Goal: Task Accomplishment & Management: Use online tool/utility

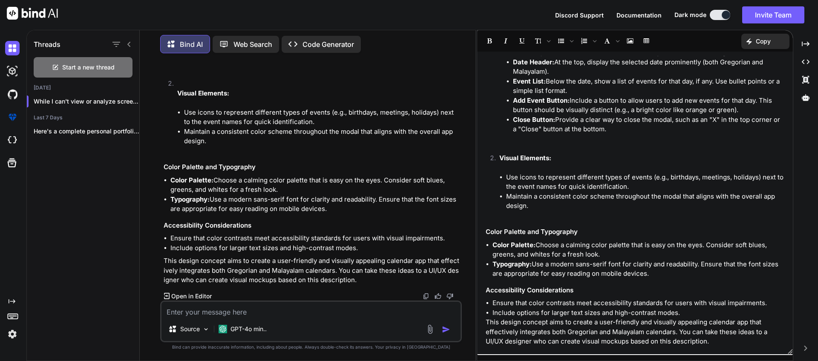
scroll to position [720, 0]
click at [317, 189] on li "Color Palette: Choose a calming color palette that is easy on the eyes. Conside…" at bounding box center [315, 185] width 290 height 19
click at [104, 99] on p "While I can't view or analyze screenshot..." at bounding box center [87, 101] width 106 height 9
click at [102, 130] on p "Here's a complete personal portfolio website for..." at bounding box center [87, 131] width 106 height 9
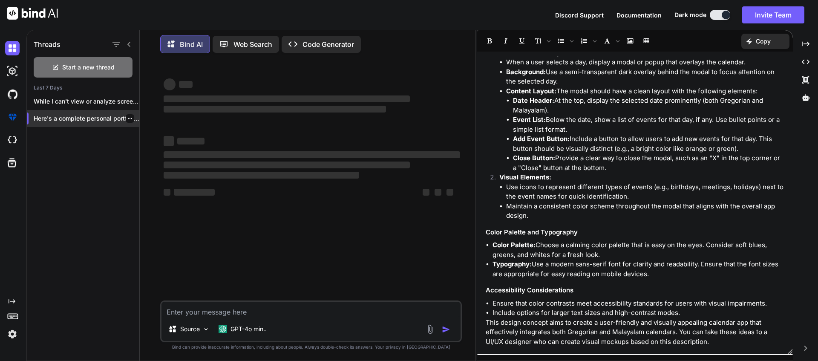
scroll to position [614, 0]
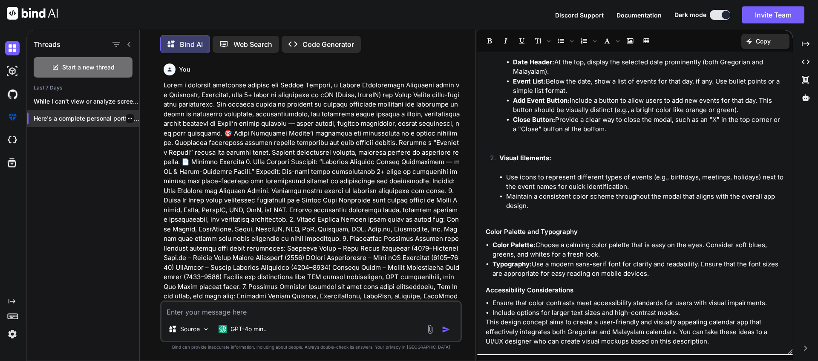
type textarea "x"
click at [81, 120] on p "Here's a complete personal portfolio website for..." at bounding box center [87, 118] width 106 height 9
click at [63, 117] on p "Here's a complete personal portfolio website for..." at bounding box center [87, 118] width 106 height 9
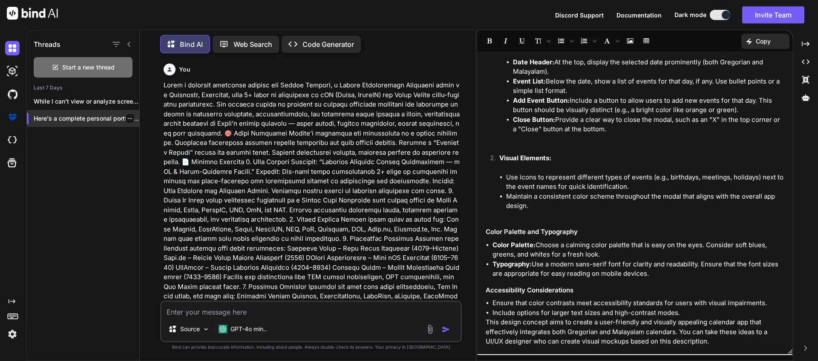
click at [62, 115] on p "Here's a complete personal portfolio website for..." at bounding box center [87, 118] width 106 height 9
click at [49, 159] on div "Threads Start a new thread Last 7 Days While I can't view or analyze screenshot…" at bounding box center [83, 194] width 113 height 332
click at [61, 120] on p "Here's a complete personal portfolio website for..." at bounding box center [87, 118] width 106 height 9
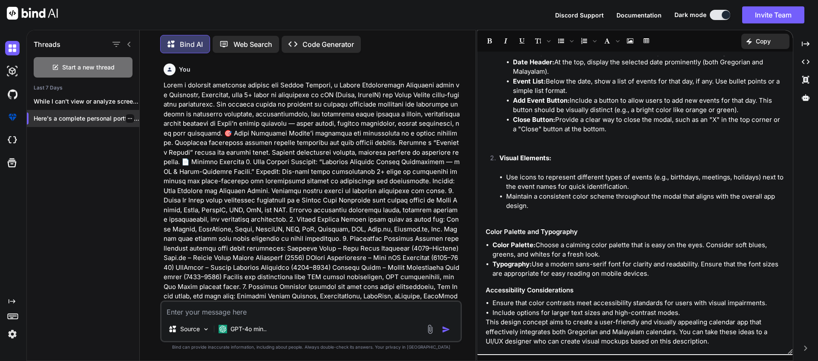
click at [61, 120] on p "Here's a complete personal portfolio website for..." at bounding box center [87, 118] width 106 height 9
click at [10, 136] on img at bounding box center [12, 140] width 14 height 14
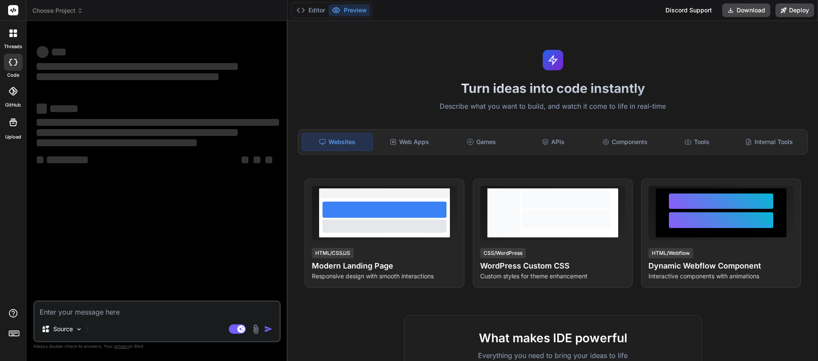
click at [12, 62] on icon at bounding box center [13, 62] width 9 height 7
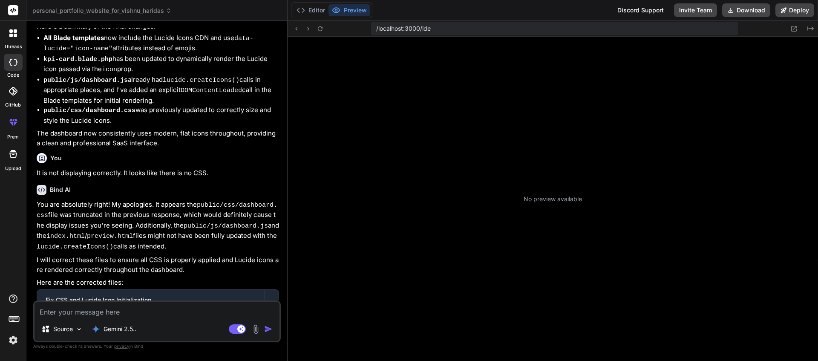
scroll to position [235, 0]
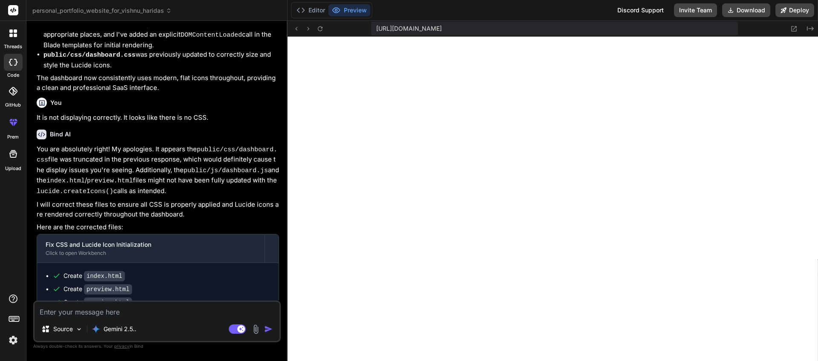
type textarea "x"
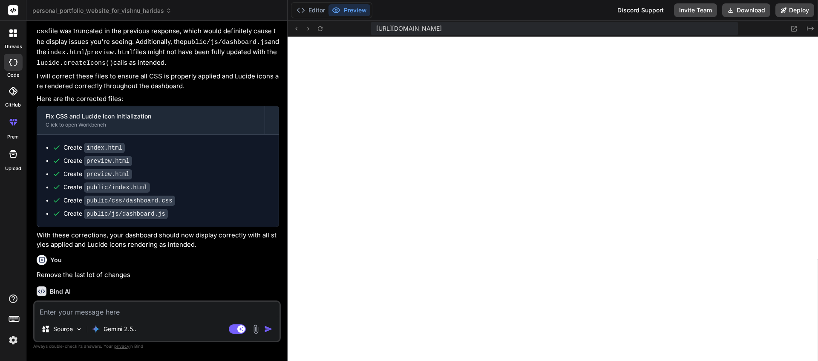
scroll to position [1546, 0]
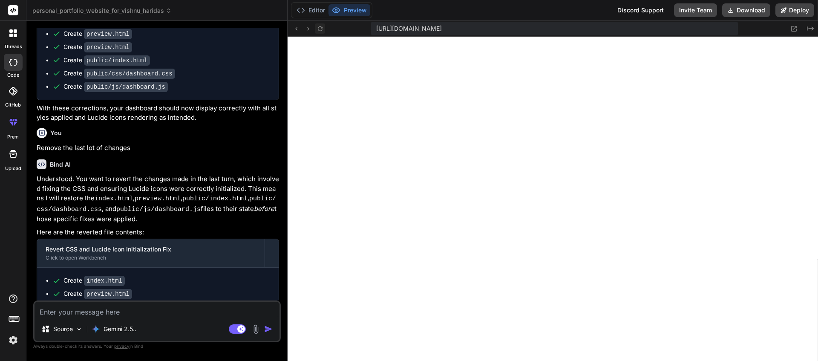
click at [318, 29] on icon at bounding box center [319, 28] width 5 height 5
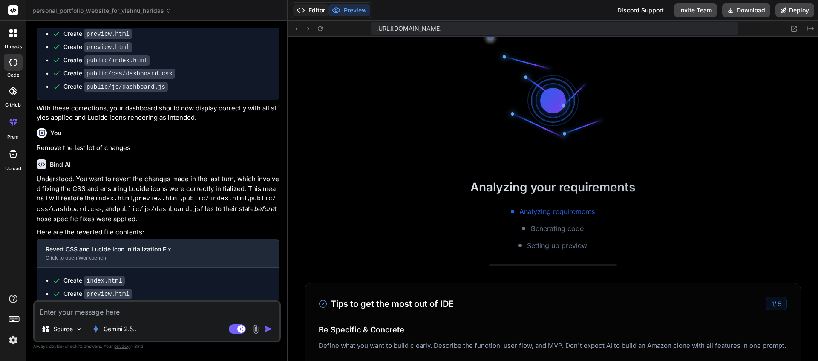
click at [320, 9] on button "Editor" at bounding box center [310, 10] width 35 height 12
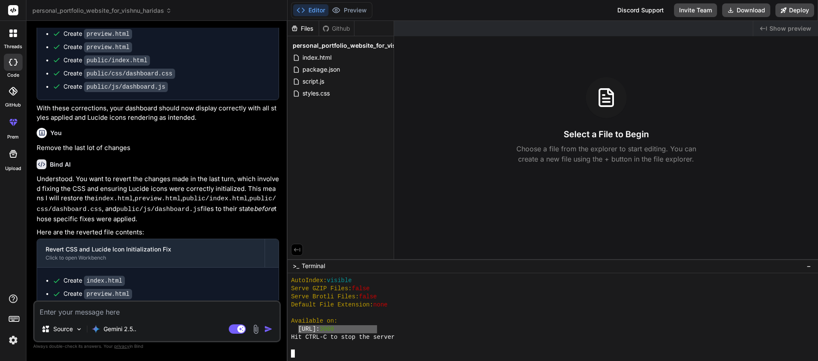
drag, startPoint x: 377, startPoint y: 329, endPoint x: 300, endPoint y: 329, distance: 77.1
click at [300, 329] on div "http://localhost: 3000" at bounding box center [547, 329] width 513 height 8
type textarea "http://localhost:3000"
click at [360, 14] on button "Preview" at bounding box center [350, 10] width 42 height 12
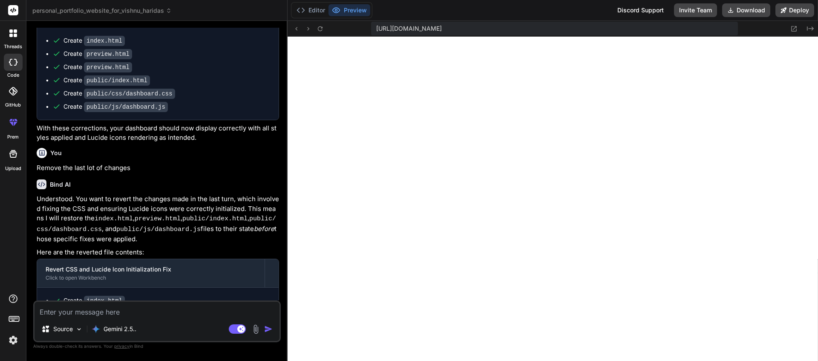
scroll to position [1486, 0]
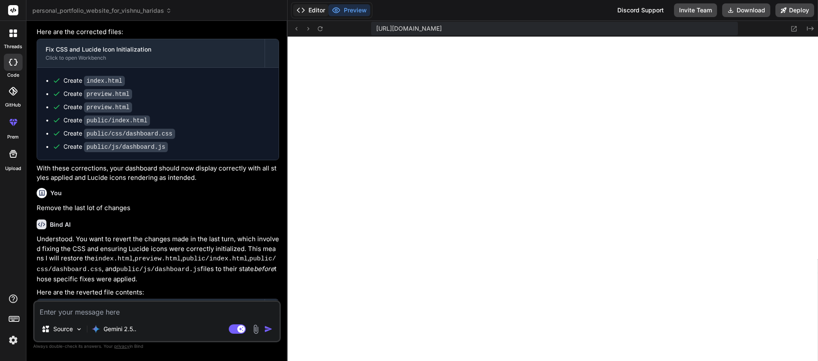
click at [313, 13] on button "Editor" at bounding box center [310, 10] width 35 height 12
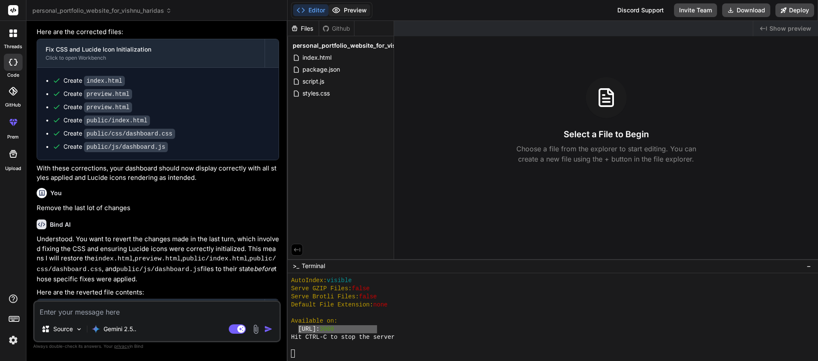
click at [357, 11] on button "Preview" at bounding box center [350, 10] width 42 height 12
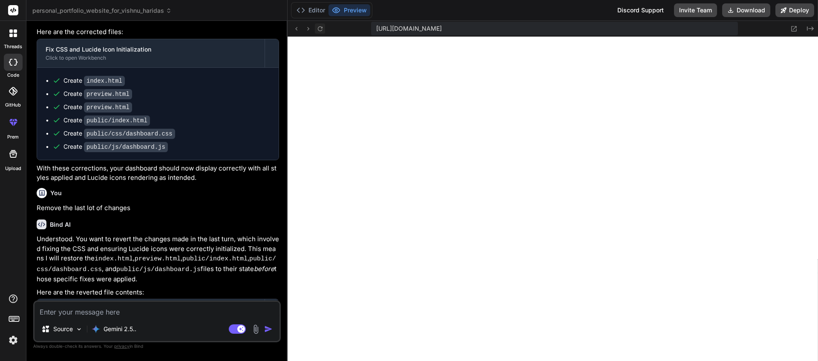
click at [323, 32] on icon at bounding box center [320, 28] width 7 height 7
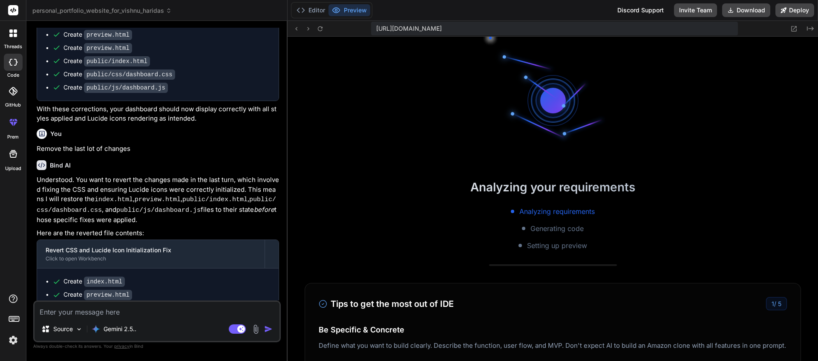
scroll to position [1546, 0]
click at [12, 153] on icon at bounding box center [13, 154] width 10 height 10
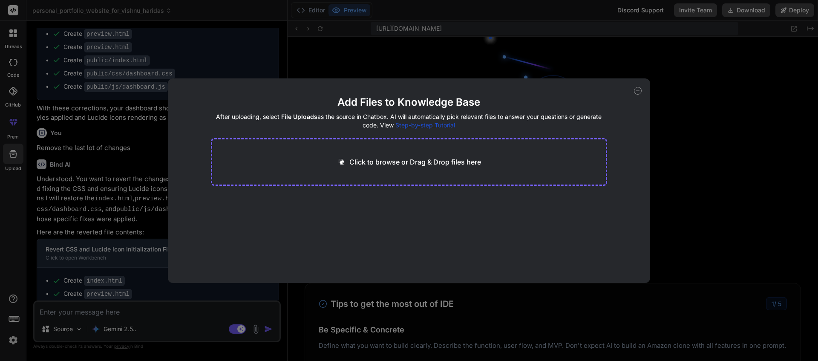
click at [658, 101] on div "Add Files to Knowledge Base After uploading, select File Uploads as the source …" at bounding box center [409, 180] width 818 height 361
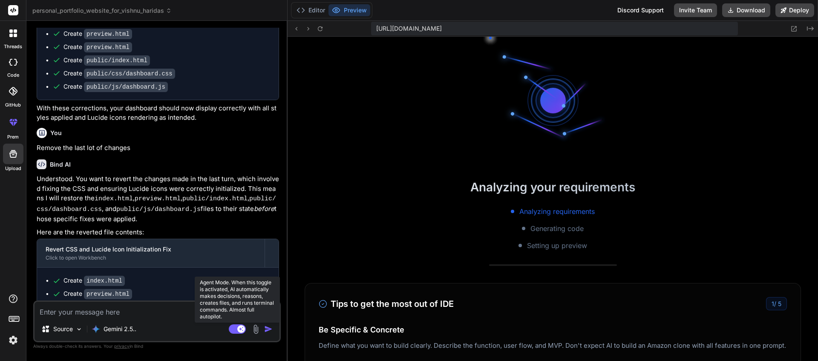
click at [230, 328] on rect at bounding box center [237, 328] width 17 height 9
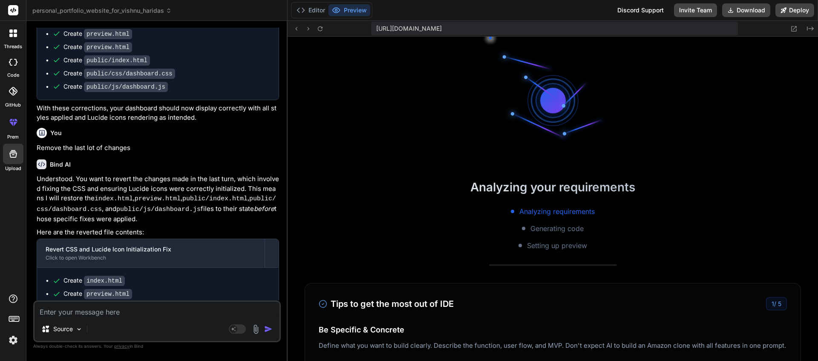
click at [185, 312] on textarea at bounding box center [157, 309] width 245 height 15
click at [318, 28] on icon at bounding box center [319, 28] width 5 height 5
click at [316, 13] on button "Editor" at bounding box center [310, 10] width 35 height 12
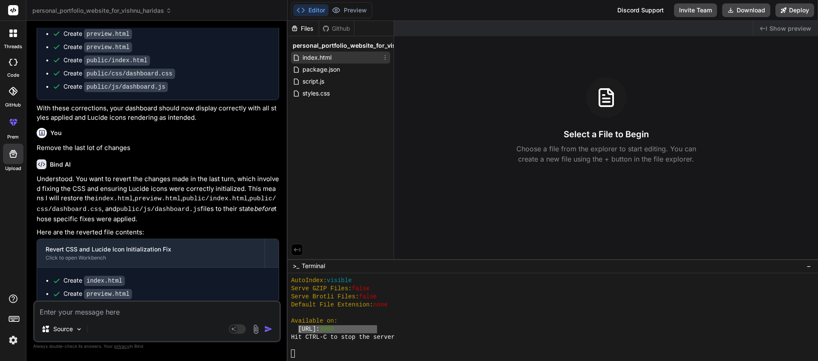
click at [322, 57] on span "index.html" at bounding box center [317, 57] width 31 height 10
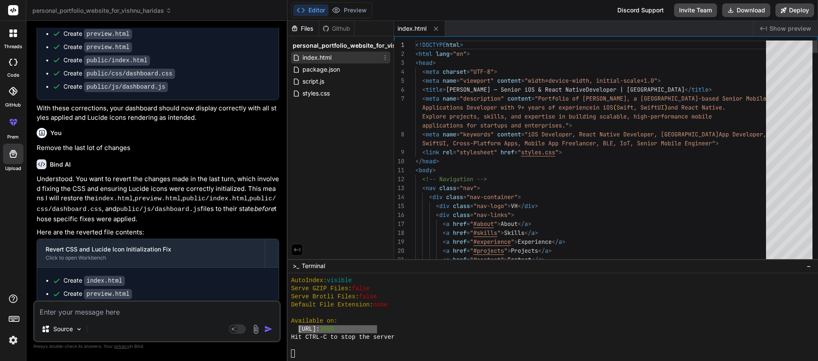
type textarea "x"
click at [784, 28] on span "Show preview" at bounding box center [791, 28] width 42 height 9
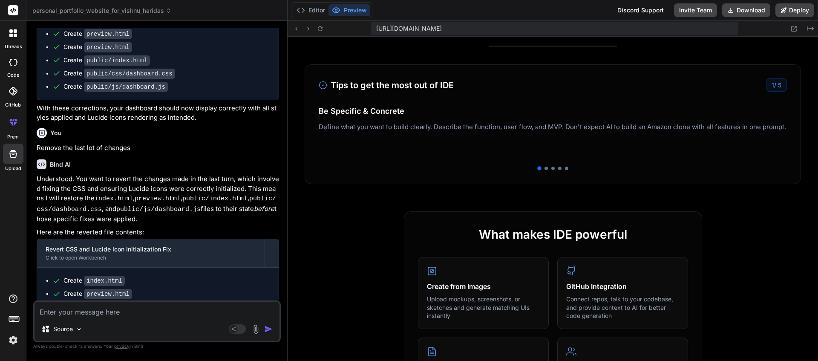
scroll to position [0, 0]
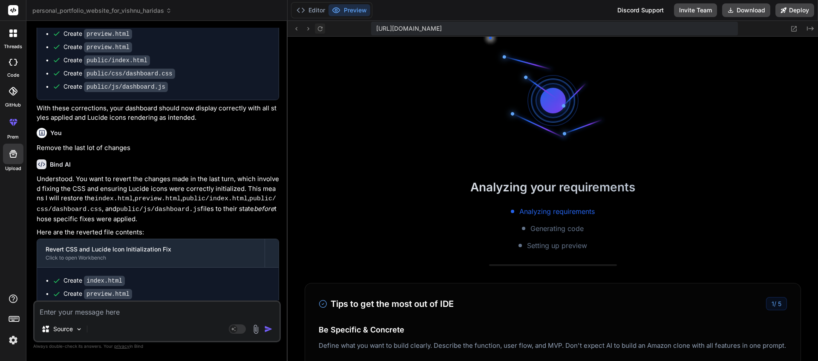
click at [317, 27] on icon at bounding box center [320, 28] width 7 height 7
click at [318, 28] on icon at bounding box center [319, 28] width 5 height 5
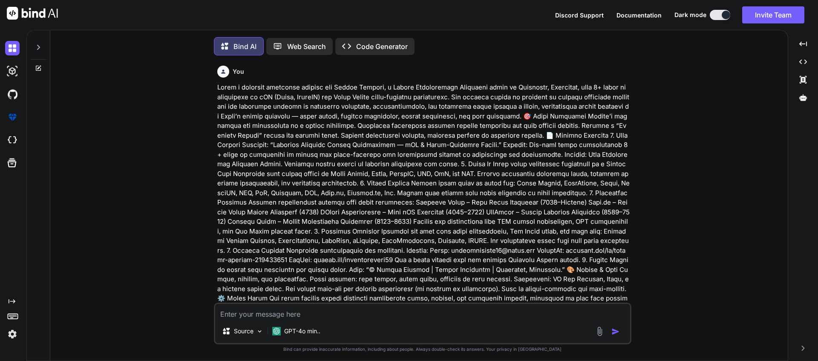
type textarea "x"
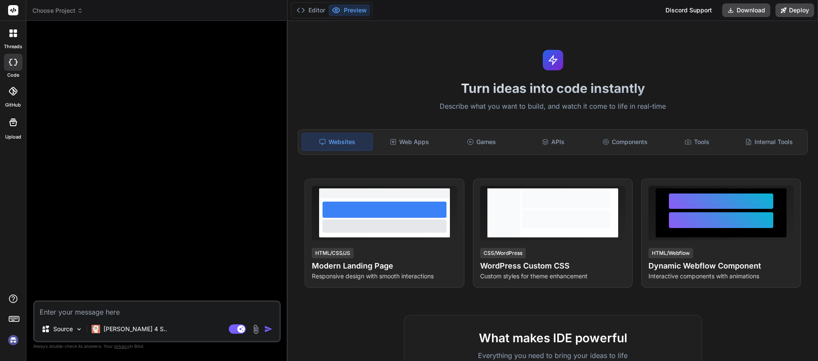
scroll to position [656, 0]
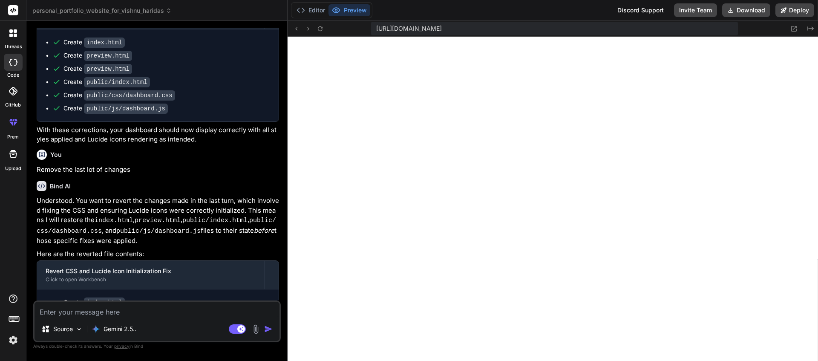
scroll to position [1546, 0]
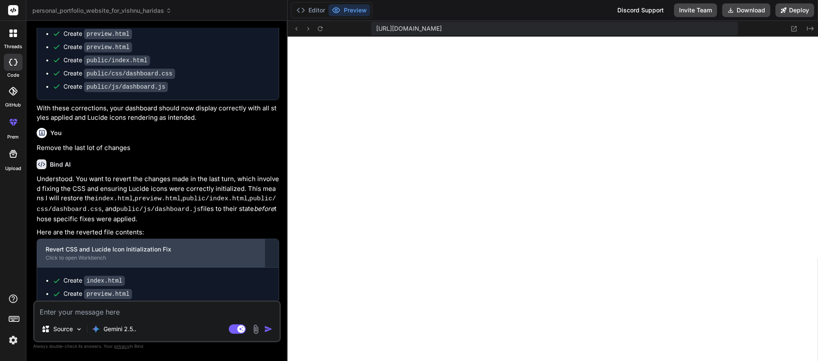
click at [230, 239] on div "Revert CSS and Lucide Icon Initialization Fix Click to open Workbench" at bounding box center [151, 253] width 228 height 28
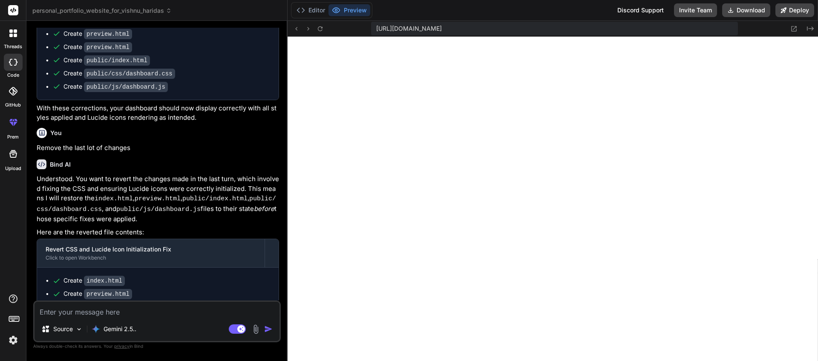
click at [686, 30] on div "https://y0kcklukd0sk6k1gcn36to6gry44is-fi4k-82laqqdl--3000--96435430.local-corp…" at bounding box center [554, 29] width 366 height 14
click at [442, 32] on span "https://y0kcklukd0sk6k1gcn36to6gry44is-fi4k-82laqqdl--3000--96435430.local-corp…" at bounding box center [409, 28] width 66 height 9
click at [680, 29] on div "https://y0kcklukd0sk6k1gcn36to6gry44is-fi4k-82laqqdl--3000--96435430.local-corp…" at bounding box center [554, 29] width 366 height 14
click at [13, 37] on icon at bounding box center [13, 33] width 8 height 8
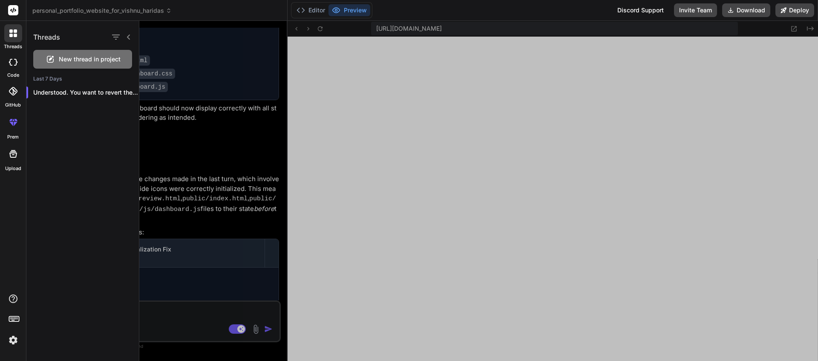
click at [196, 113] on div at bounding box center [478, 191] width 679 height 340
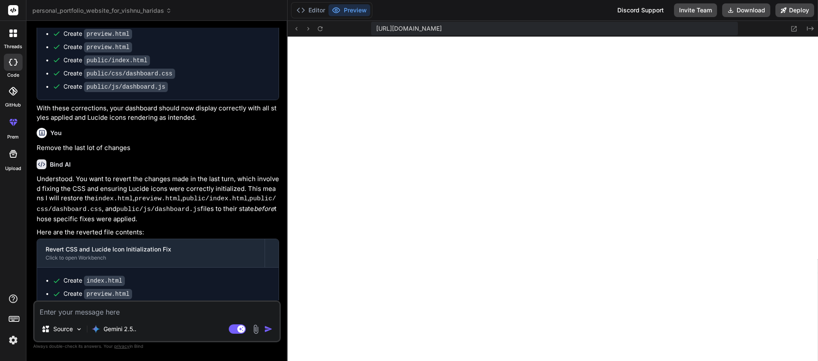
click at [12, 14] on rect at bounding box center [13, 10] width 10 height 10
click at [14, 10] on icon at bounding box center [13, 10] width 10 height 10
click at [17, 38] on div at bounding box center [13, 33] width 18 height 18
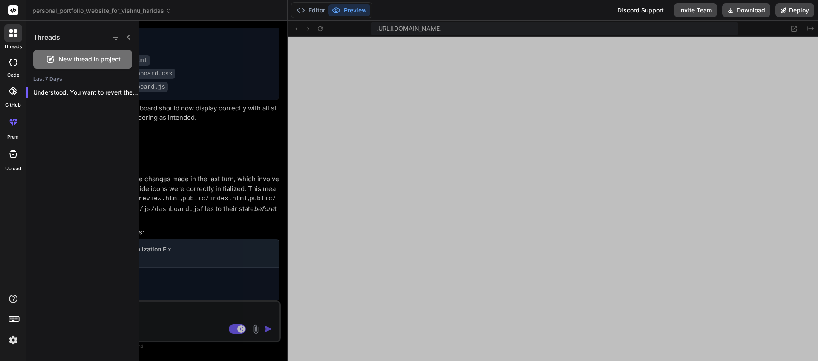
click at [12, 63] on icon at bounding box center [13, 62] width 9 height 7
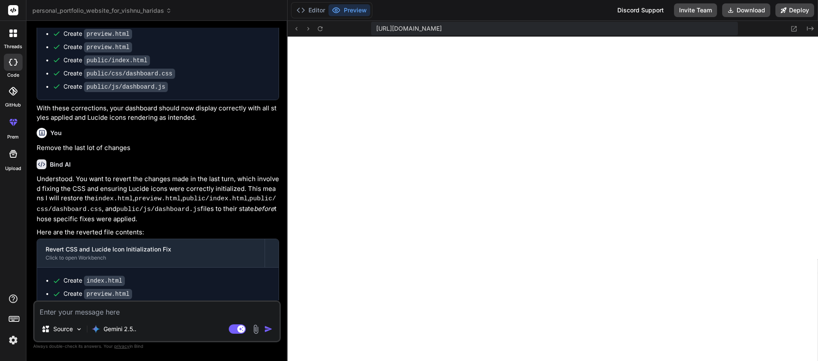
click at [14, 65] on icon at bounding box center [13, 62] width 9 height 7
click at [14, 65] on icon at bounding box center [15, 62] width 3 height 7
click at [12, 67] on div at bounding box center [13, 62] width 19 height 17
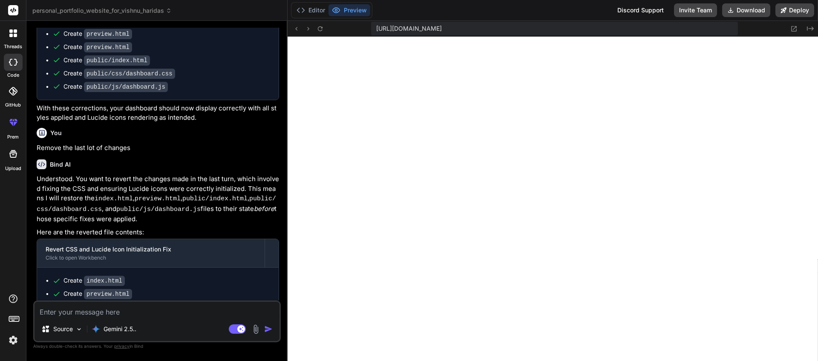
click at [12, 61] on icon at bounding box center [13, 62] width 9 height 7
click at [12, 30] on icon at bounding box center [10, 30] width 3 height 3
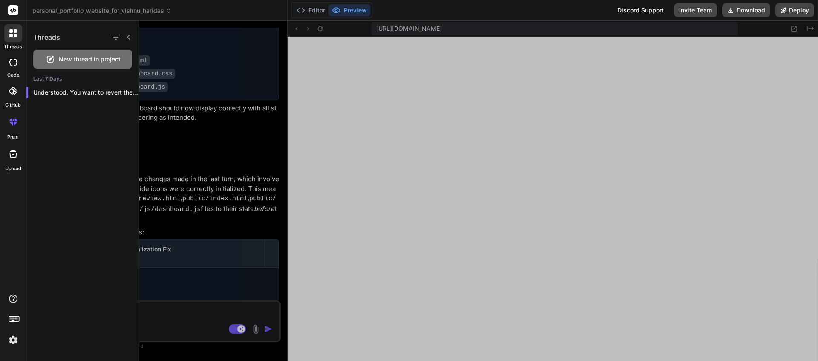
click at [127, 37] on icon at bounding box center [128, 37] width 7 height 7
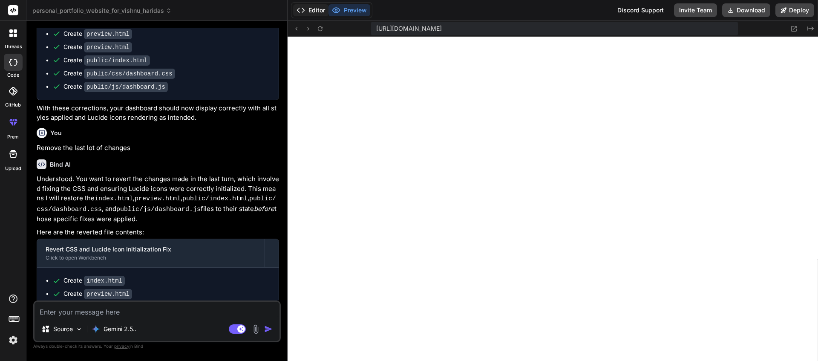
click at [321, 10] on button "Editor" at bounding box center [310, 10] width 35 height 12
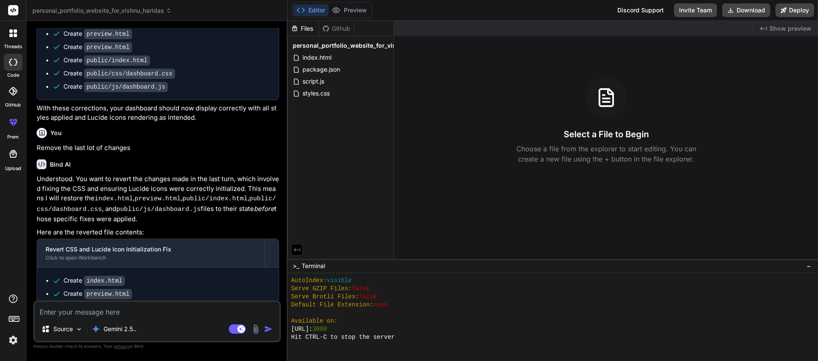
click at [14, 11] on icon at bounding box center [13, 10] width 6 height 5
click at [11, 60] on icon at bounding box center [13, 62] width 9 height 7
click at [14, 35] on icon at bounding box center [15, 35] width 3 height 3
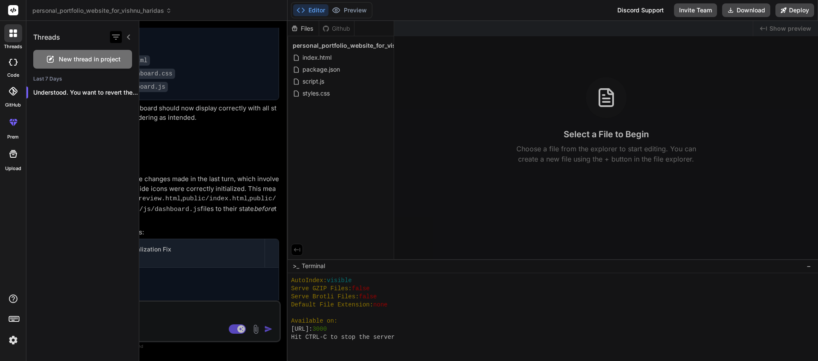
click at [115, 37] on icon "button" at bounding box center [116, 37] width 8 height 5
click at [80, 61] on span "New thread in project" at bounding box center [90, 59] width 62 height 9
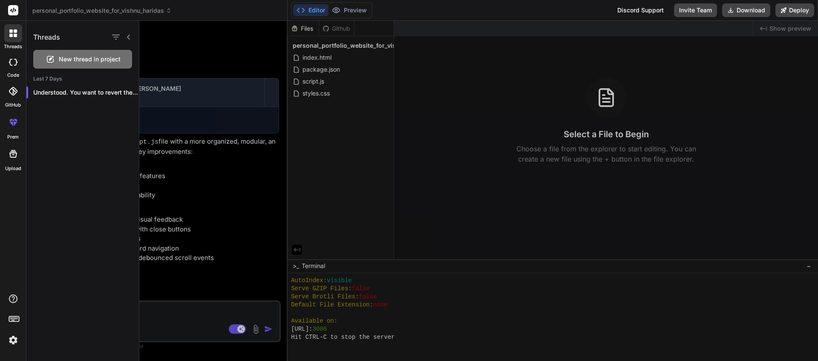
scroll to position [275, 0]
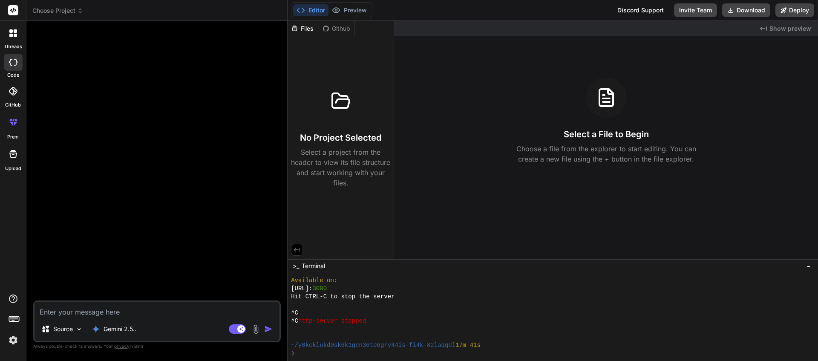
click at [81, 12] on icon at bounding box center [80, 12] width 3 height 1
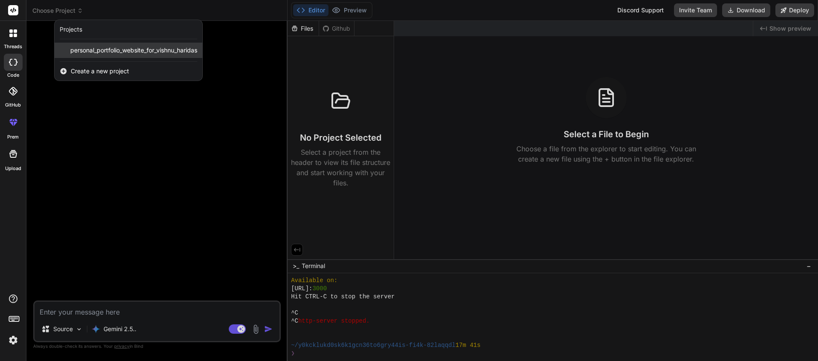
click at [114, 56] on div "personal_portfolio_website_for_vishnu_haridas" at bounding box center [129, 50] width 148 height 15
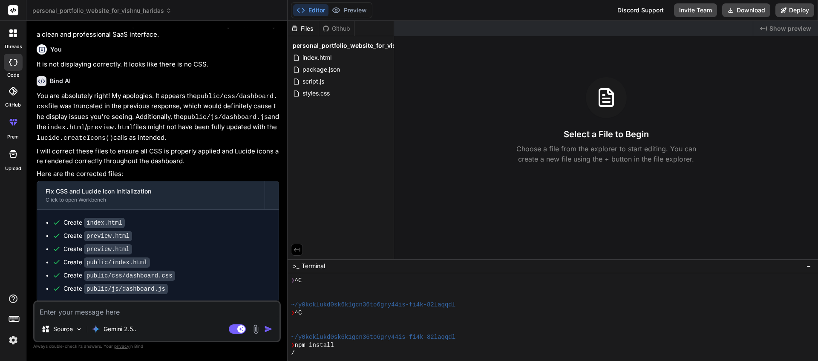
scroll to position [1373, 0]
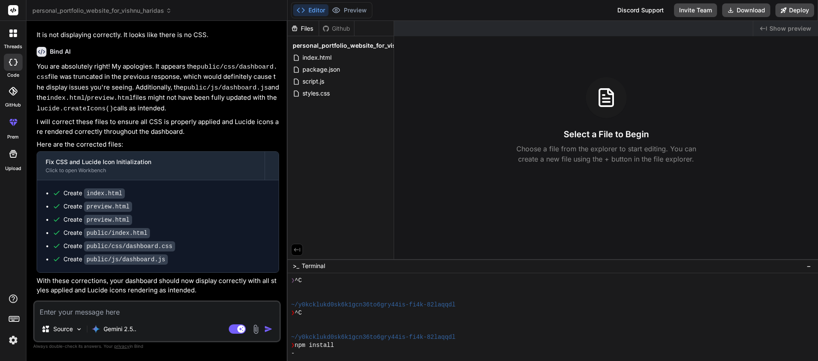
click at [341, 30] on div "Github" at bounding box center [336, 28] width 35 height 9
click at [348, 17] on div "Editor Preview" at bounding box center [331, 10] width 81 height 16
click at [352, 11] on button "Preview" at bounding box center [350, 10] width 42 height 12
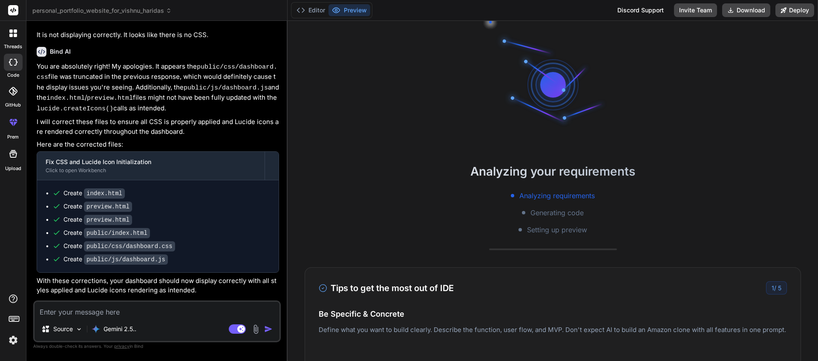
click at [157, 318] on div "Source Gemini 2.5.. Agent Mode. When this toggle is activated, AI automatically…" at bounding box center [157, 321] width 248 height 42
click at [146, 312] on textarea at bounding box center [157, 309] width 245 height 15
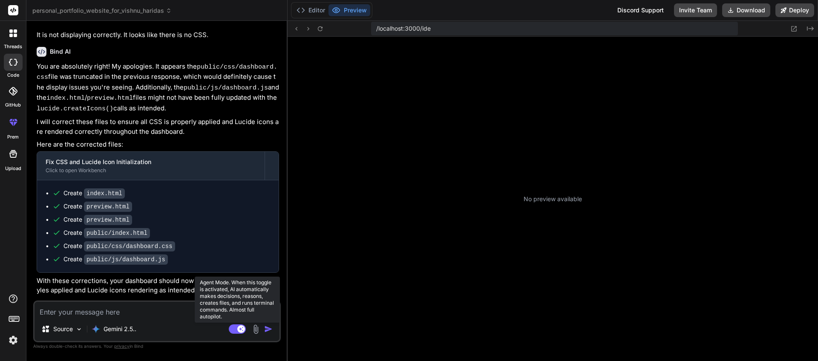
scroll to position [591, 0]
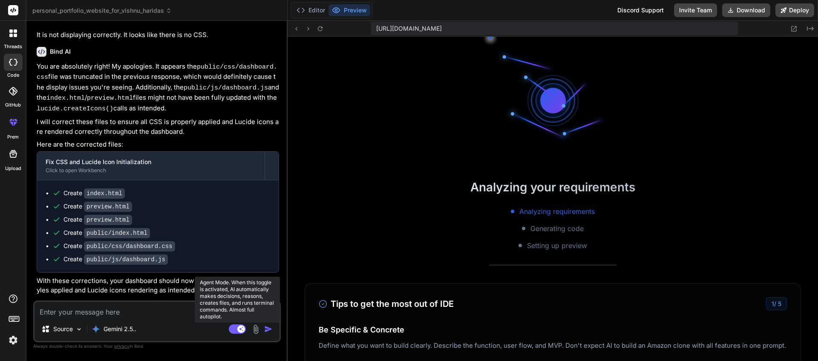
click at [236, 329] on rect at bounding box center [237, 328] width 17 height 9
type textarea "x"
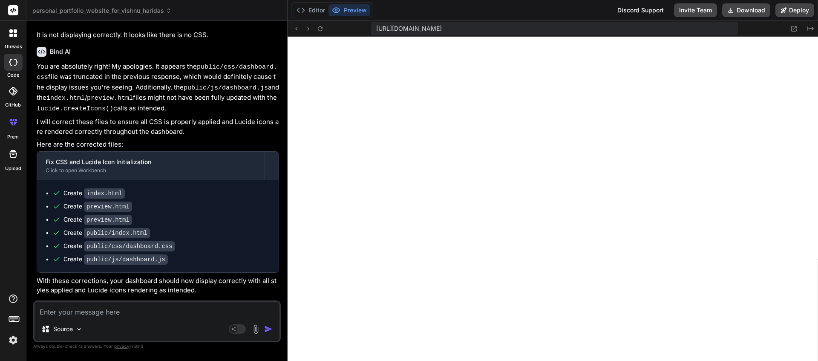
click at [145, 312] on textarea at bounding box center [157, 309] width 245 height 15
paste textarea "Page Type: Interactive Resume Section (Hero + Timeline) Goal: Create an elegant…"
type textarea "Page Type: Interactive Resume Section (Hero + Timeline) Goal: Create an elegant…"
type textarea "x"
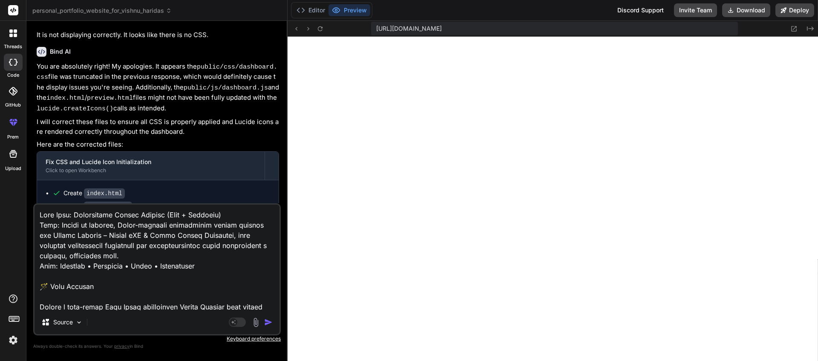
scroll to position [1913, 0]
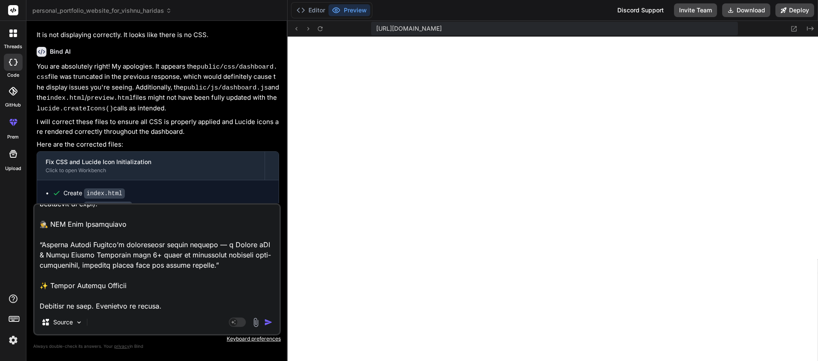
type textarea "Page Type: Interactive Resume Section (Hero + Timeline) Goal: Create an elegant…"
click at [266, 321] on img "button" at bounding box center [268, 322] width 9 height 9
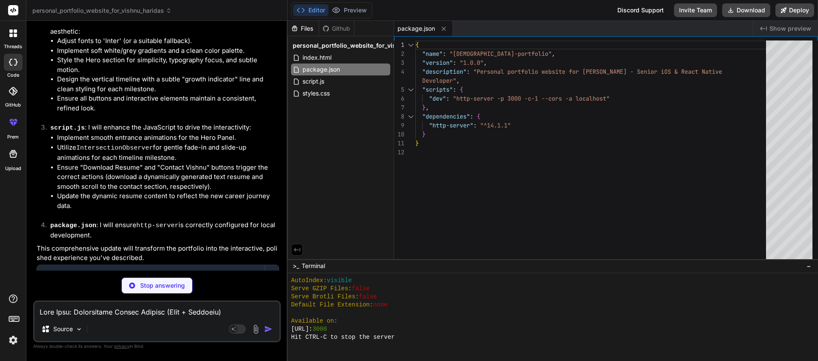
scroll to position [2595, 0]
type textarea "x"
click at [326, 59] on span "index.html" at bounding box center [317, 57] width 31 height 10
type textarea "</footer> <script src="script.js"></script> </body> </html>"
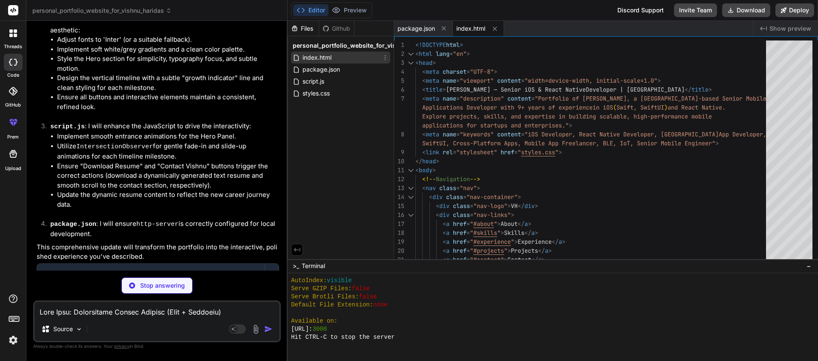
type textarea "x"
type textarea "</div> </div> </footer> <script src="script.js"></script> </body> </html>"
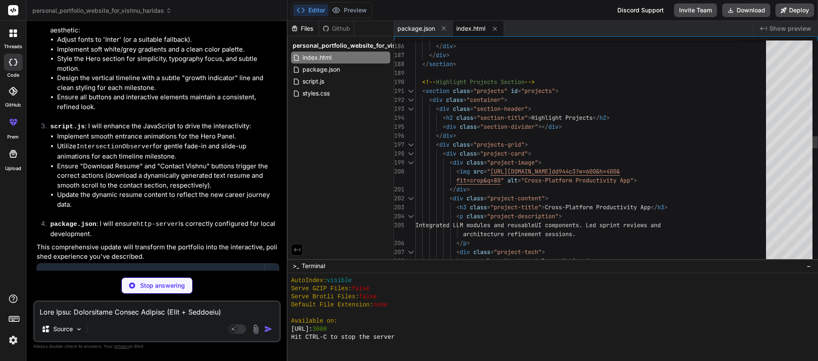
type textarea "x"
type textarea ".company { font-size: 1rem; } .achievements li, .tech-tag { font-size: 0.9rem; …"
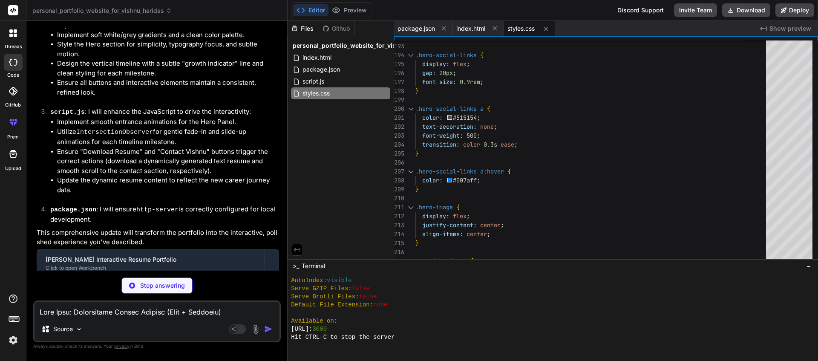
scroll to position [2621, 0]
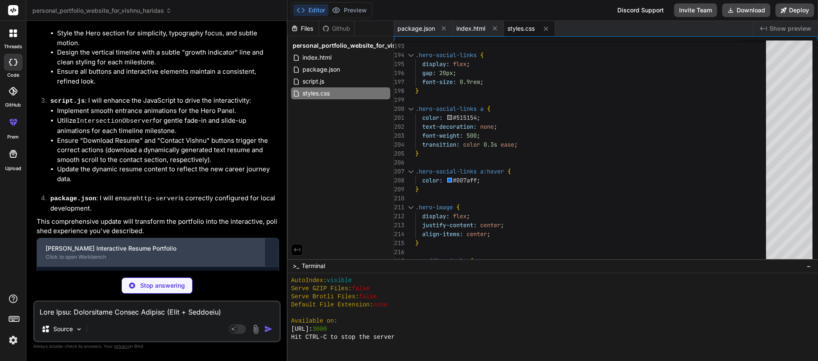
type textarea "x"
type textarea "// Initialize accessibility features when DOM is ready document.addEventListene…"
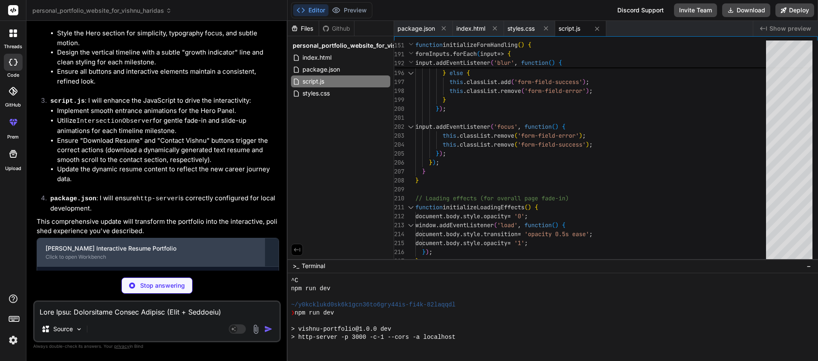
scroll to position [971, 0]
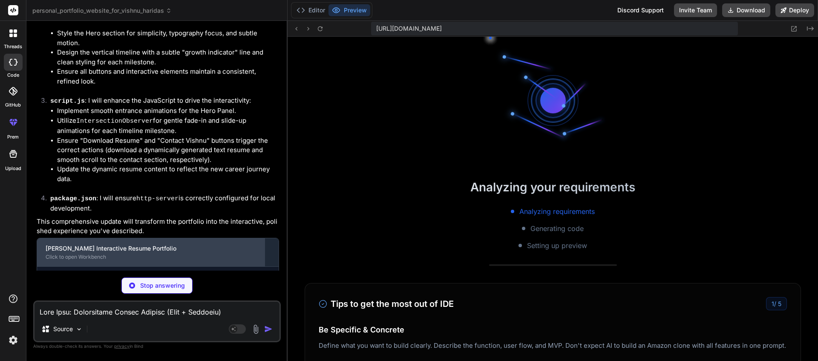
type textarea "x"
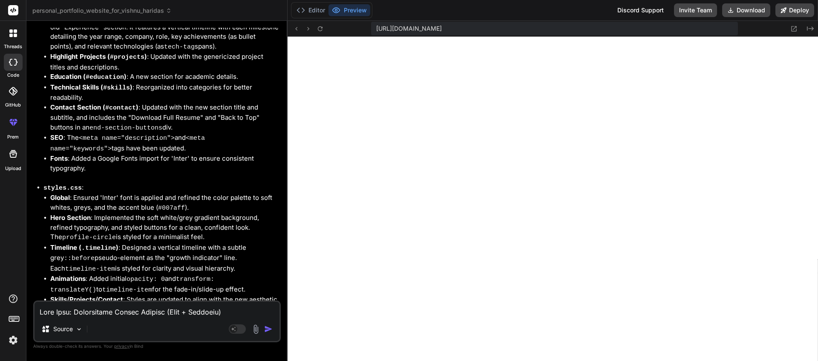
scroll to position [3214, 0]
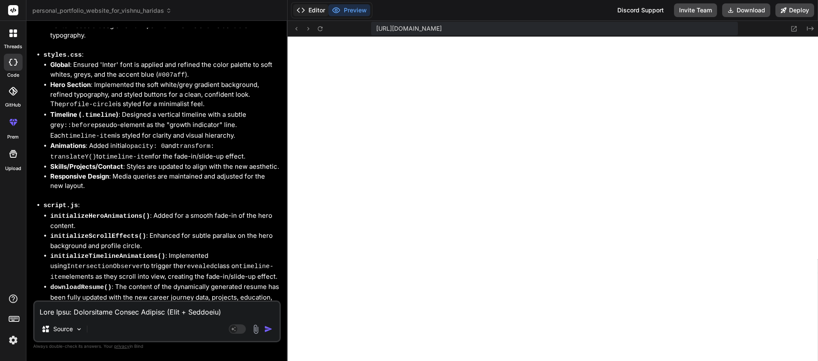
click at [317, 10] on button "Editor" at bounding box center [310, 10] width 35 height 12
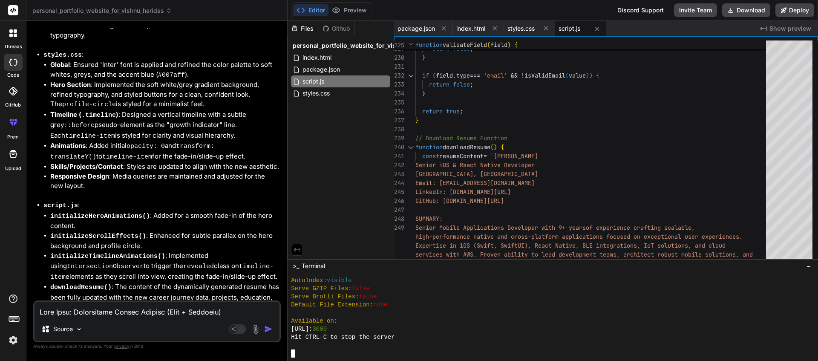
click at [401, 334] on div "Hit CTRL-C to stop the server" at bounding box center [547, 337] width 513 height 8
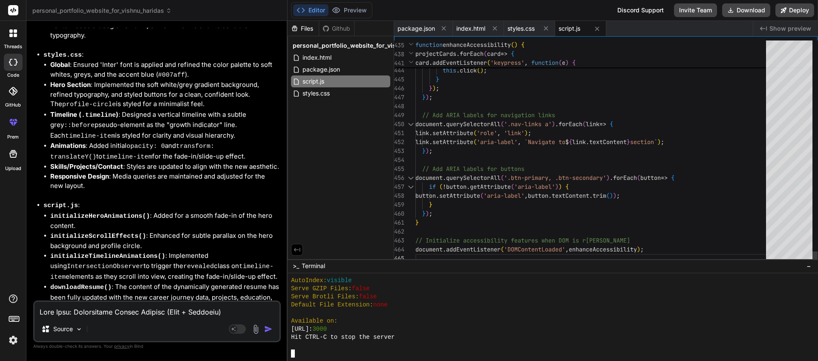
scroll to position [27, 0]
click at [350, 58] on div "index.html" at bounding box center [340, 58] width 99 height 12
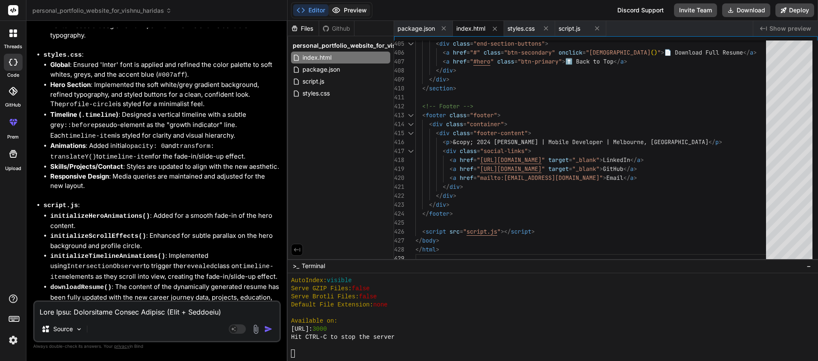
click at [352, 12] on button "Preview" at bounding box center [350, 10] width 42 height 12
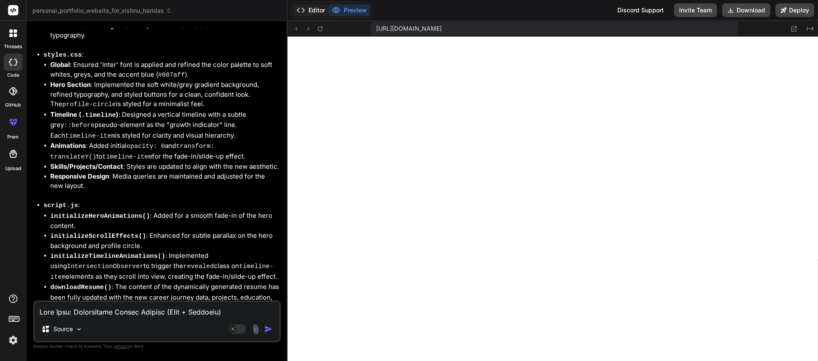
click at [315, 13] on button "Editor" at bounding box center [310, 10] width 35 height 12
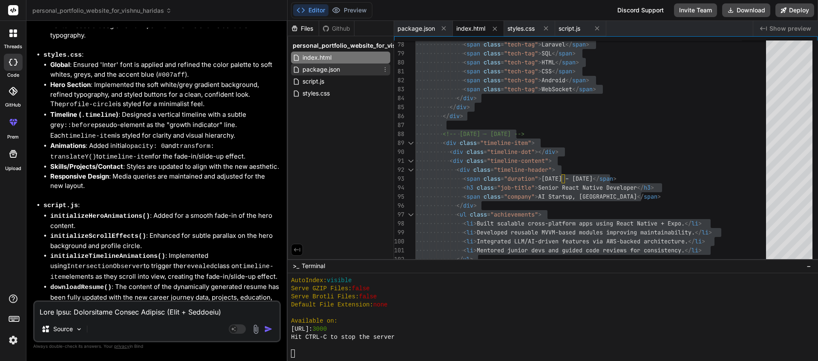
click at [353, 73] on div "package.json" at bounding box center [340, 69] width 99 height 12
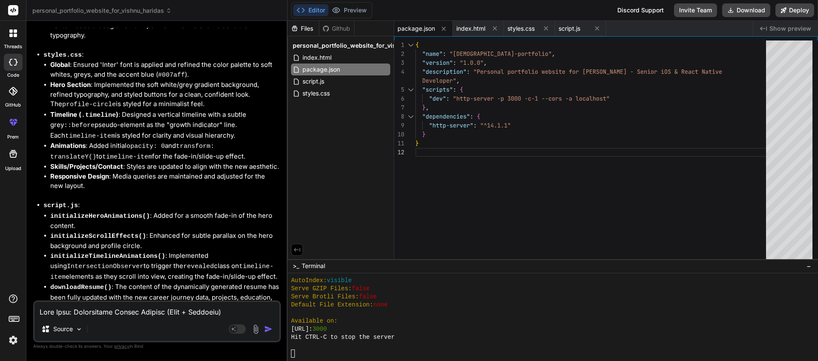
click at [511, 144] on div "{ "name" : "vishnu-portfolio" , "version" : "1.0.0" , "description" : "Personal…" at bounding box center [593, 151] width 356 height 222
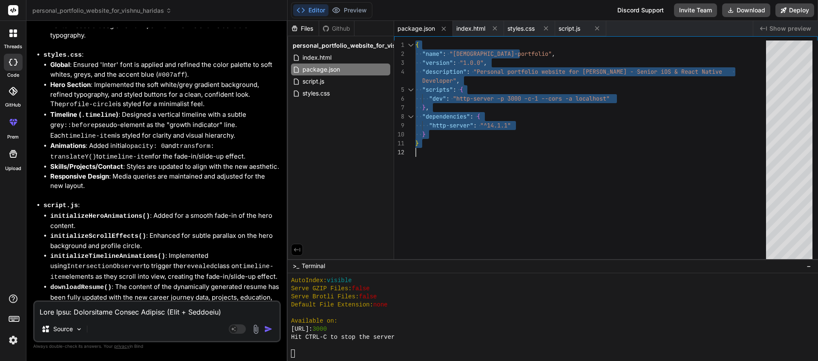
scroll to position [0, 0]
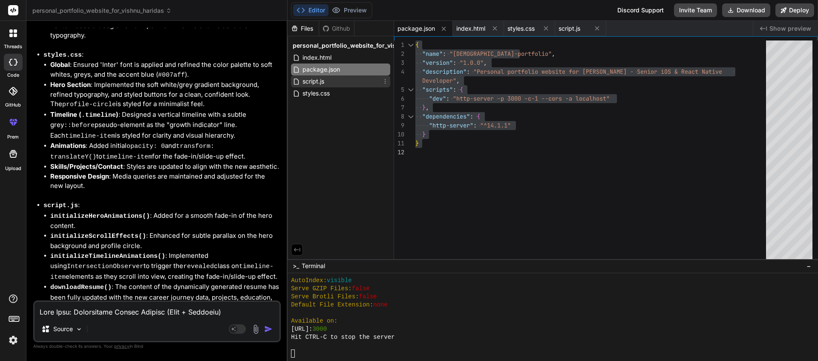
click at [334, 83] on div "script.js" at bounding box center [340, 81] width 99 height 12
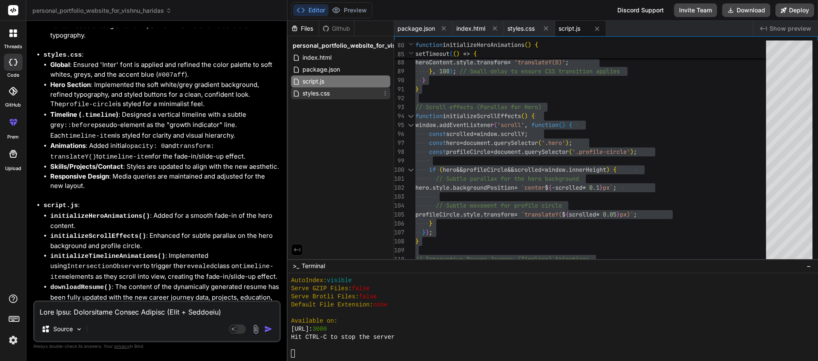
click at [349, 98] on div "styles.css" at bounding box center [340, 93] width 99 height 12
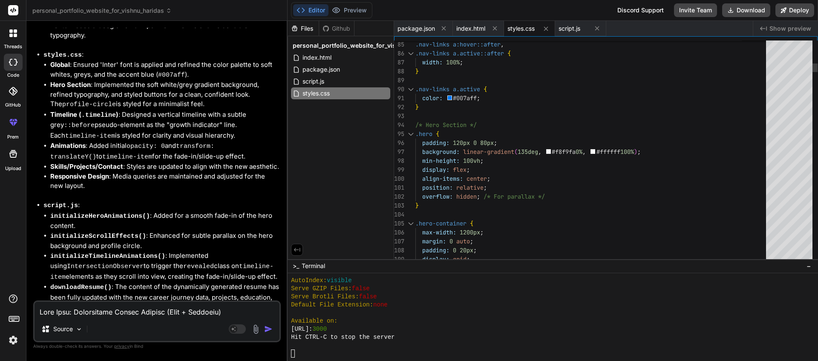
type textarea "/* Reset and Base Styles */ * { margin: 0; padding: 0; box-sizing: border-box; …"
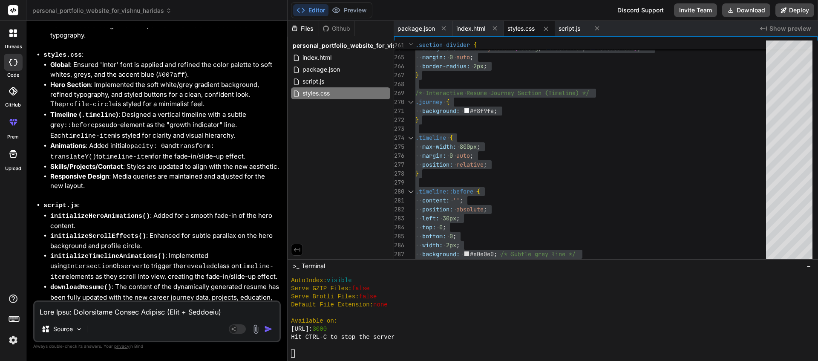
scroll to position [1036, 0]
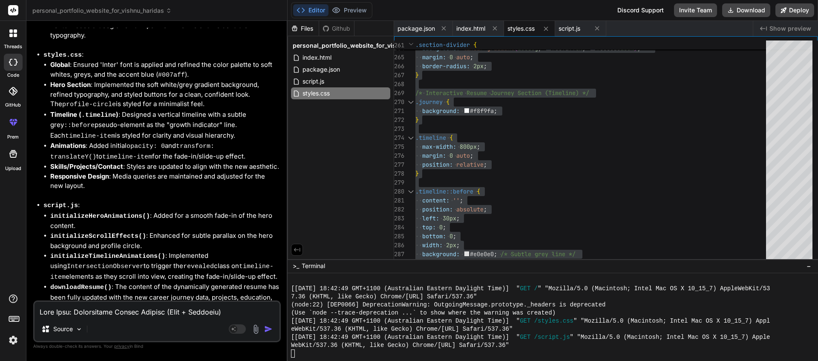
click at [781, 31] on span "Show preview" at bounding box center [791, 28] width 42 height 9
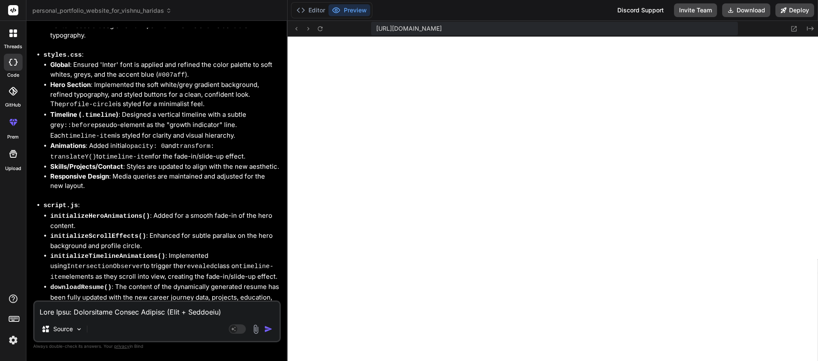
click at [60, 308] on textarea at bounding box center [157, 309] width 245 height 15
paste textarea "Refine the hero section of Vishnu Haridas – Senior iOS & React Native Developer…"
type textarea "Refine the hero section of Vishnu Haridas – Senior iOS & React Native Developer…"
type textarea "x"
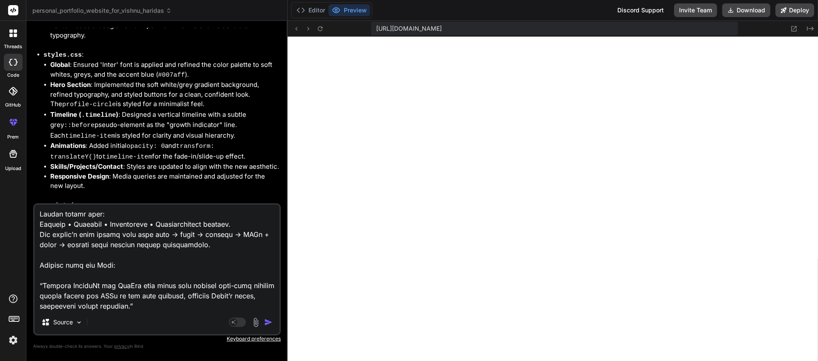
scroll to position [390, 0]
drag, startPoint x: 137, startPoint y: 306, endPoint x: 40, endPoint y: 282, distance: 99.8
click at [40, 282] on textarea at bounding box center [157, 258] width 245 height 106
type textarea "Refine the hero section of Vishnu Haridas – Senior iOS & React Native Developer…"
type textarea "x"
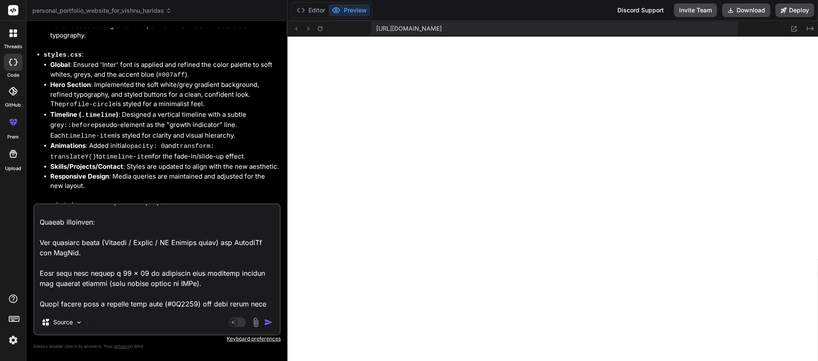
scroll to position [0, 0]
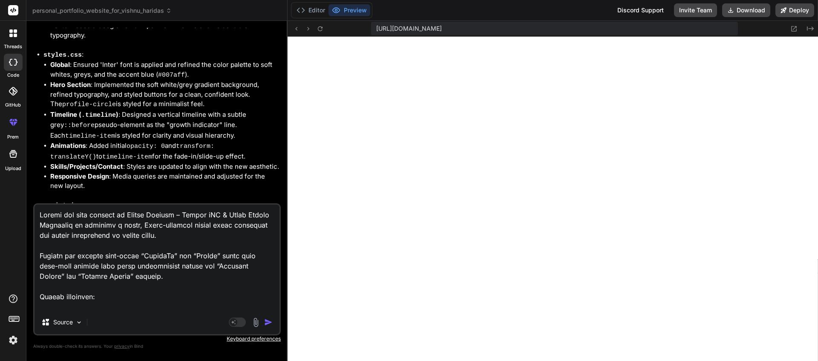
click at [40, 214] on textarea at bounding box center [157, 258] width 245 height 106
paste textarea "“Convert LinkedIn and GitHub text links into refined icon-only buttons placed b…"
type textarea "“Convert LinkedIn and GitHub text links into refined icon-only buttons placed b…"
type textarea "x"
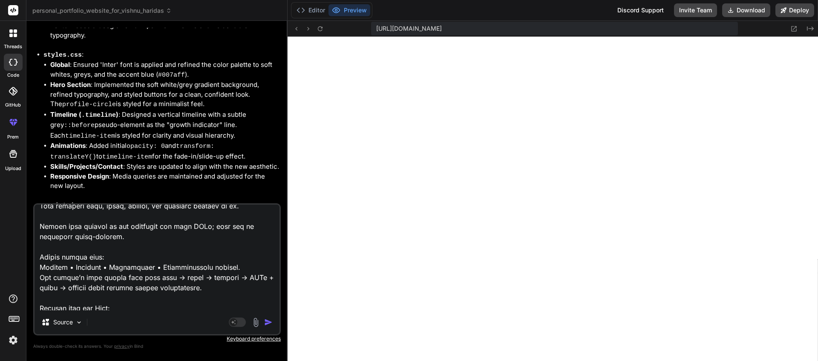
scroll to position [390, 0]
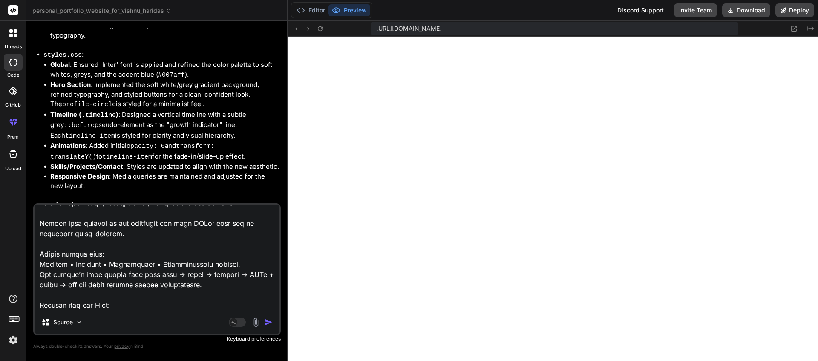
drag, startPoint x: 123, startPoint y: 286, endPoint x: 26, endPoint y: 280, distance: 97.0
click at [26, 280] on div "Bind AI Web Search Created with Pixso. Code Generator You rewrite the script.js…" at bounding box center [156, 191] width 261 height 340
type textarea "“Convert LinkedIn and GitHub text links into refined icon-only buttons placed b…"
type textarea "x"
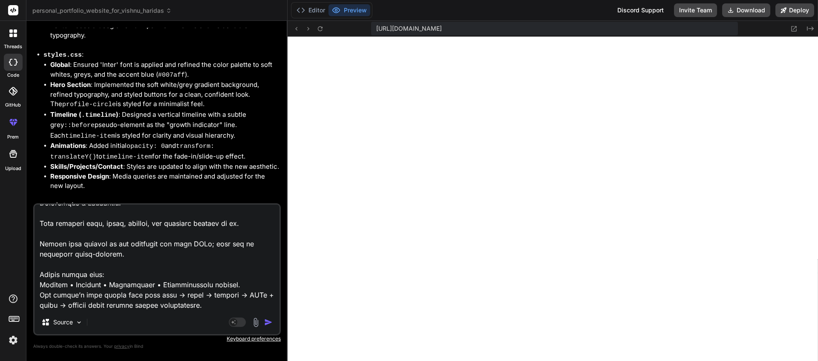
type textarea "“Convert LinkedIn and GitHub text links into refined icon-only buttons placed b…"
type textarea "x"
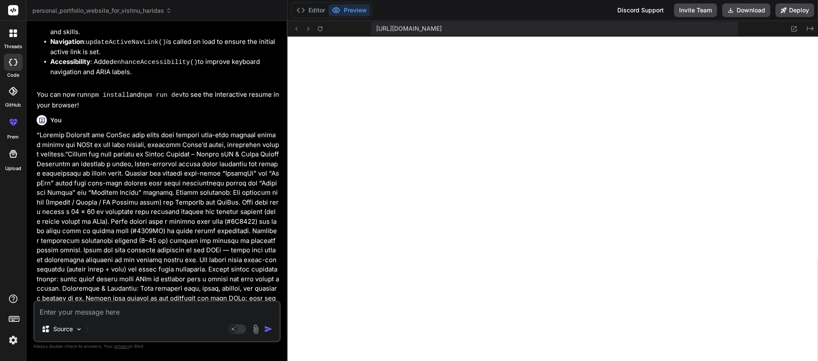
scroll to position [3494, 0]
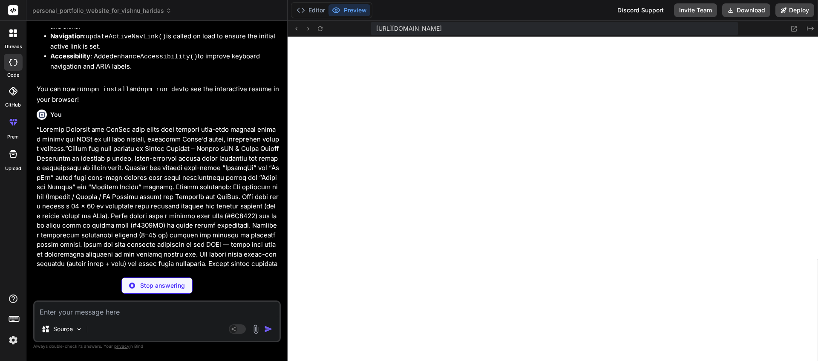
type textarea "x"
type textarea "} }"
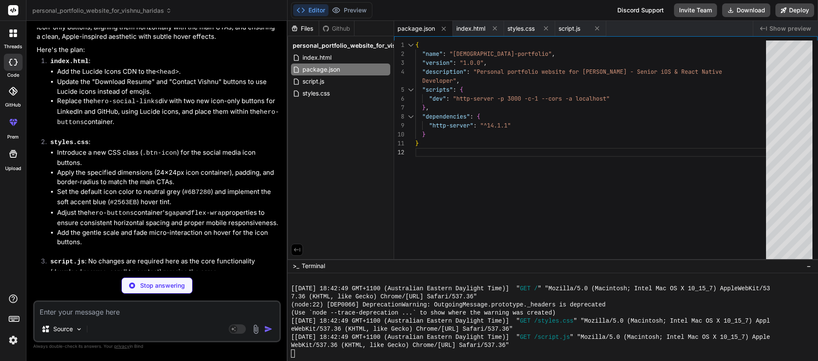
scroll to position [3842, 0]
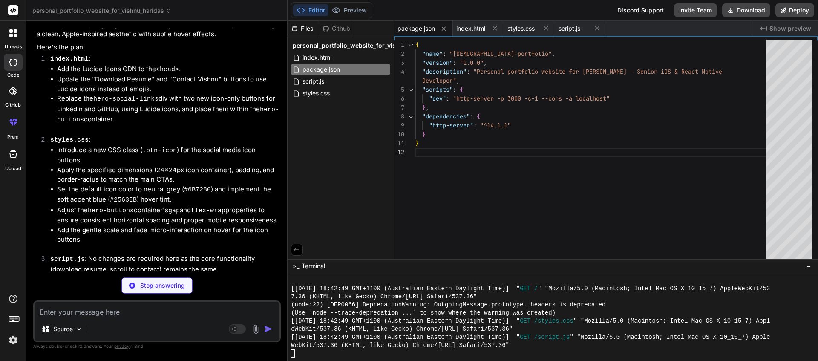
type textarea "x"
type textarea "}); </script> </body> </html>"
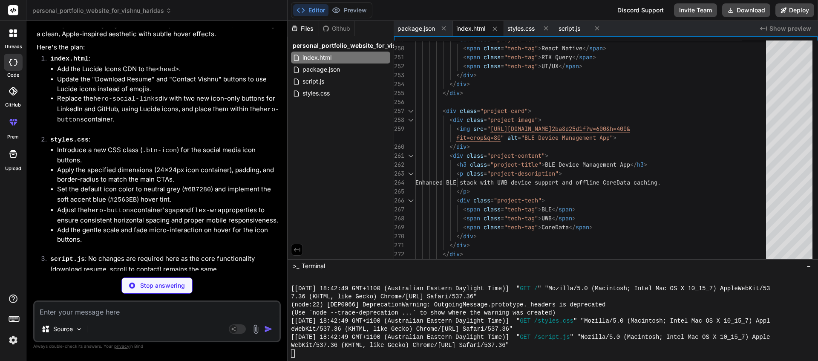
type textarea "x"
type textarea "} }"
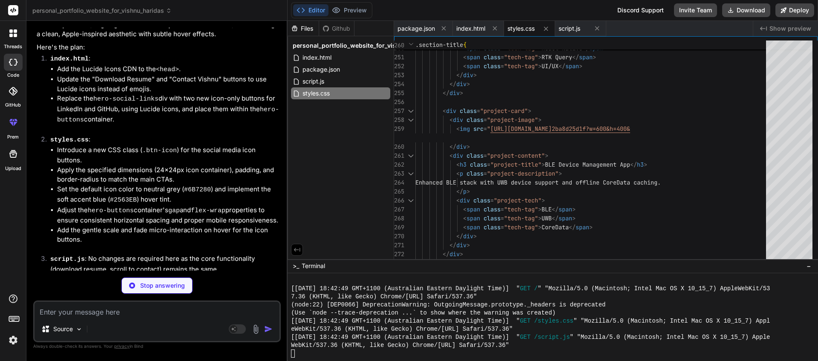
type textarea "x"
type textarea "} // Initialize accessibility features when DOM is ready document.addEventListe…"
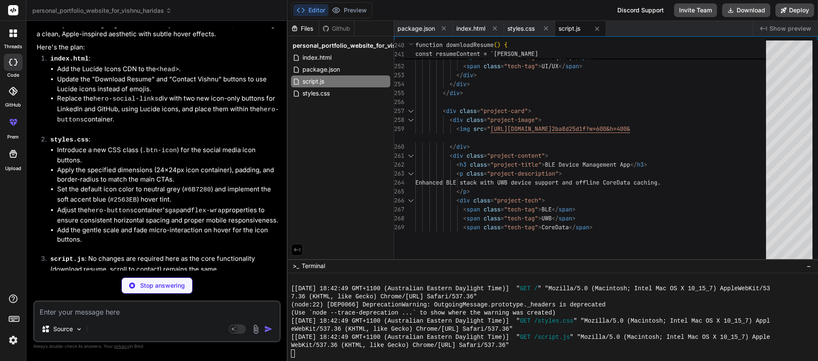
type textarea "x"
